Goal: Information Seeking & Learning: Understand process/instructions

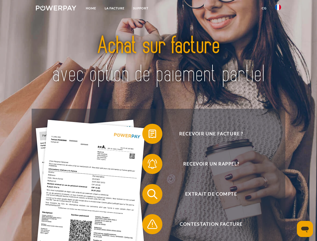
click at [56, 9] on img at bounding box center [56, 8] width 40 height 5
click at [278, 9] on img at bounding box center [278, 7] width 6 height 6
click at [264, 8] on link "CG" at bounding box center [264, 8] width 13 height 9
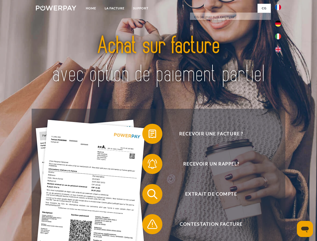
click at [149, 135] on span at bounding box center [144, 133] width 25 height 25
click at [149, 165] on span at bounding box center [144, 164] width 25 height 25
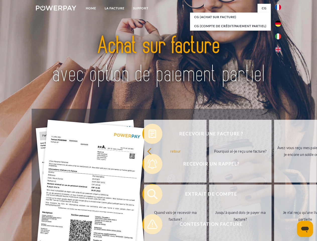
click at [209, 195] on link "Jusqu'à quand dois-je payer ma facture?" at bounding box center [240, 216] width 63 height 63
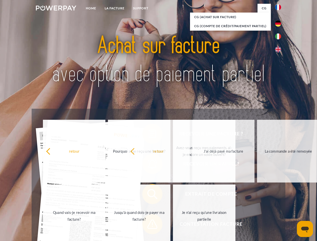
click at [149, 225] on span at bounding box center [144, 224] width 25 height 25
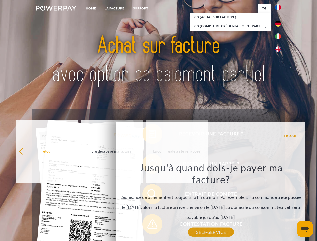
click at [305, 229] on icon "Ouvrir la fenêtre de messagerie" at bounding box center [306, 230] width 8 height 6
